Goal: Complete application form: Complete application form

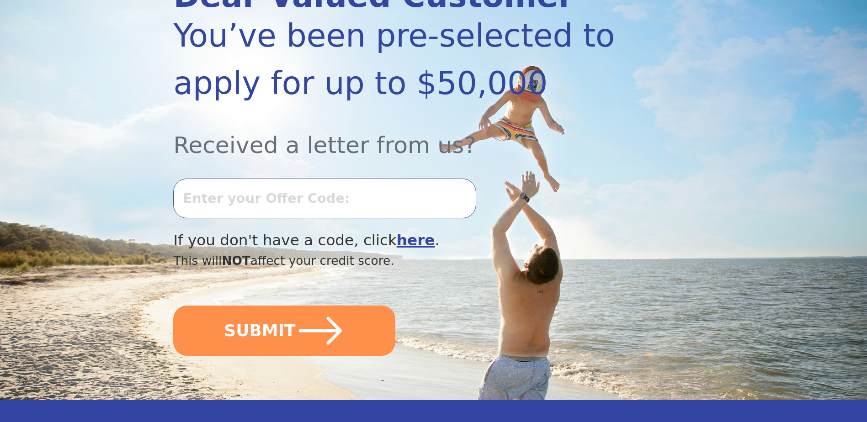
scroll to position [229, 0]
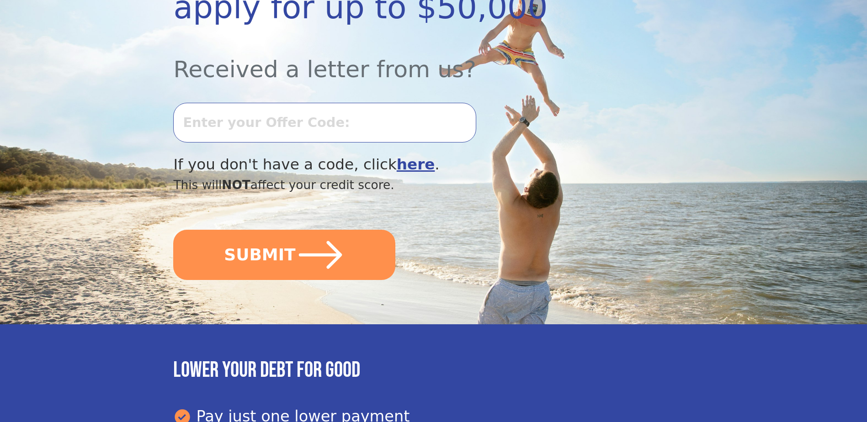
click at [250, 126] on input "text" at bounding box center [324, 122] width 303 height 39
type input "0827K-309712"
click at [173, 230] on button "SUBMIT" at bounding box center [284, 255] width 222 height 50
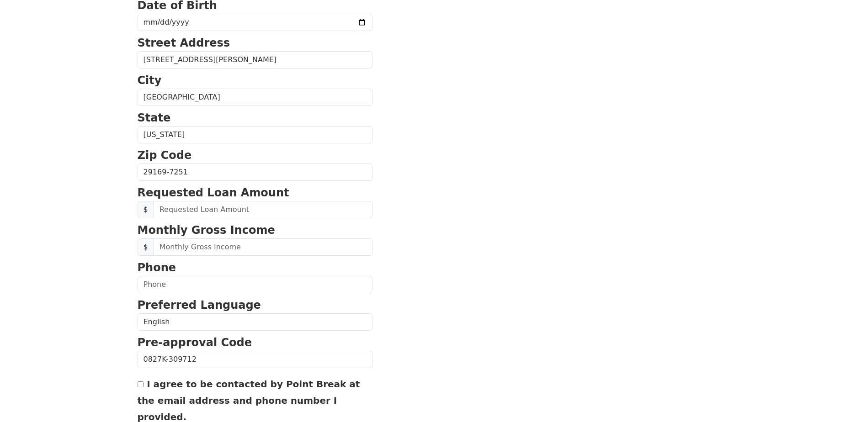
scroll to position [305, 0]
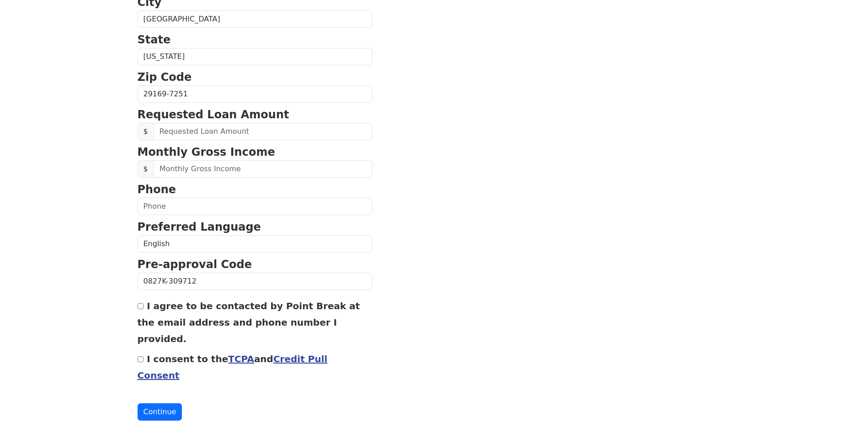
click at [139, 309] on input "I agree to be contacted by Point Break at the email address and phone number I …" at bounding box center [141, 307] width 6 height 6
checkbox input "true"
click at [159, 404] on button "Continue" at bounding box center [160, 412] width 45 height 17
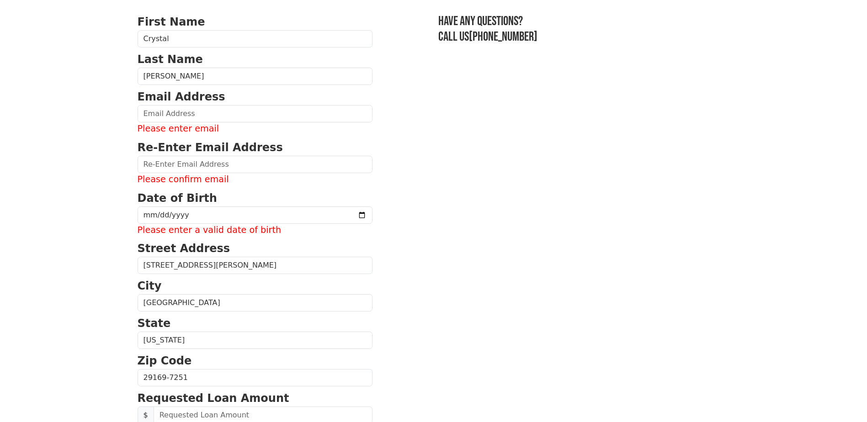
scroll to position [0, 0]
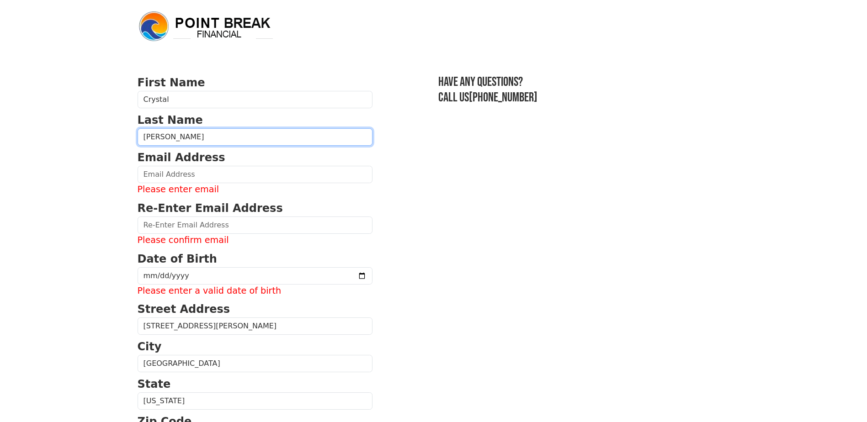
click at [184, 128] on input "[PERSON_NAME]" at bounding box center [255, 136] width 235 height 17
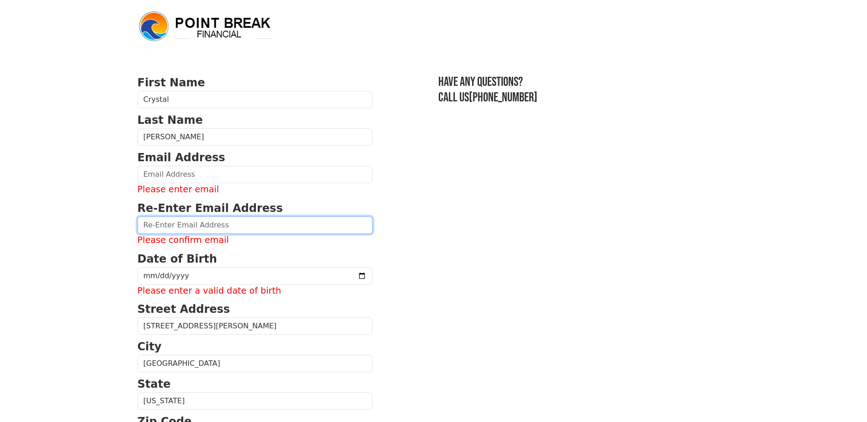
click at [173, 227] on input "email" at bounding box center [255, 225] width 235 height 17
type input "[EMAIL_ADDRESS][DOMAIN_NAME]"
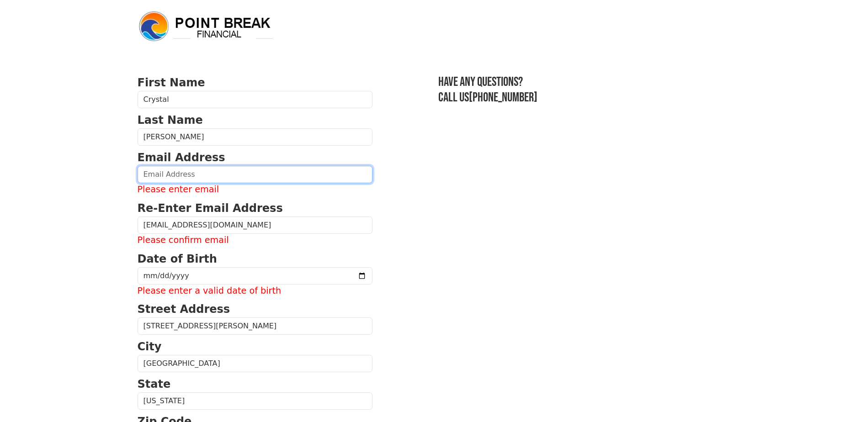
type input "[EMAIL_ADDRESS][DOMAIN_NAME]"
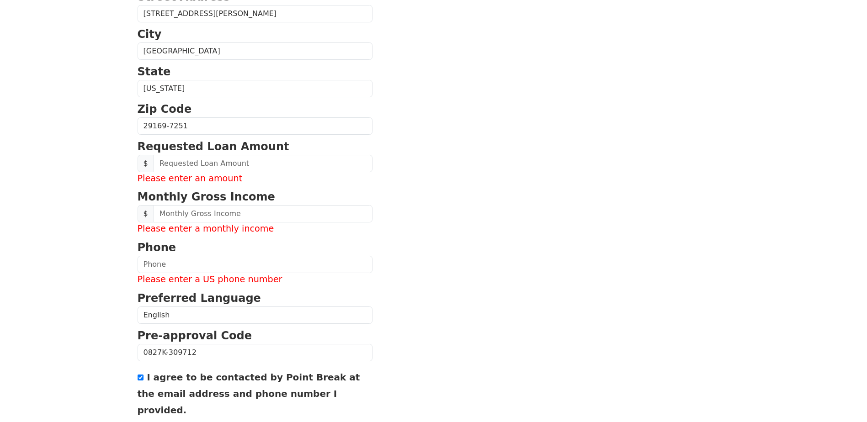
scroll to position [303, 0]
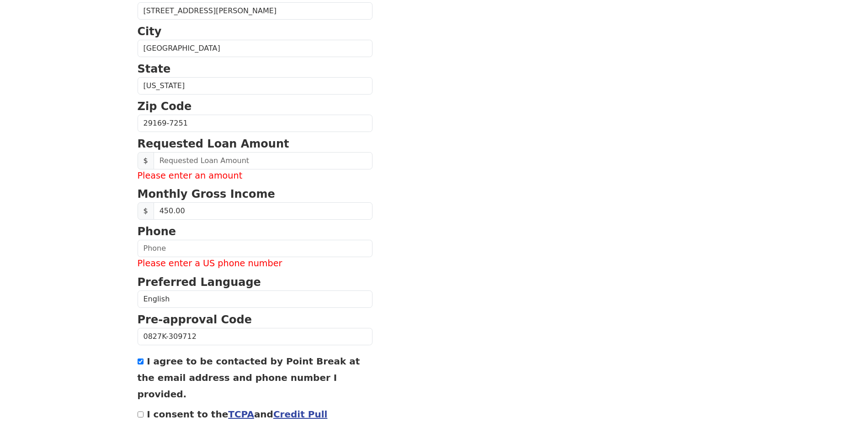
type input "4,500.00"
click at [144, 246] on input "text" at bounding box center [255, 248] width 235 height 17
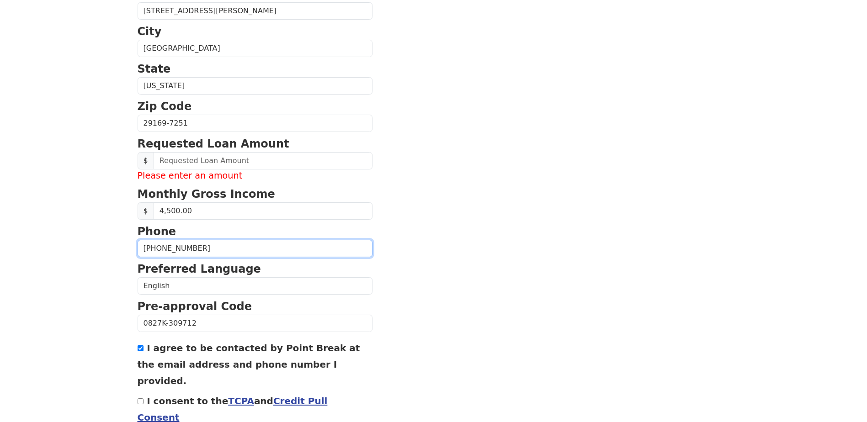
type input "[PHONE_NUMBER]"
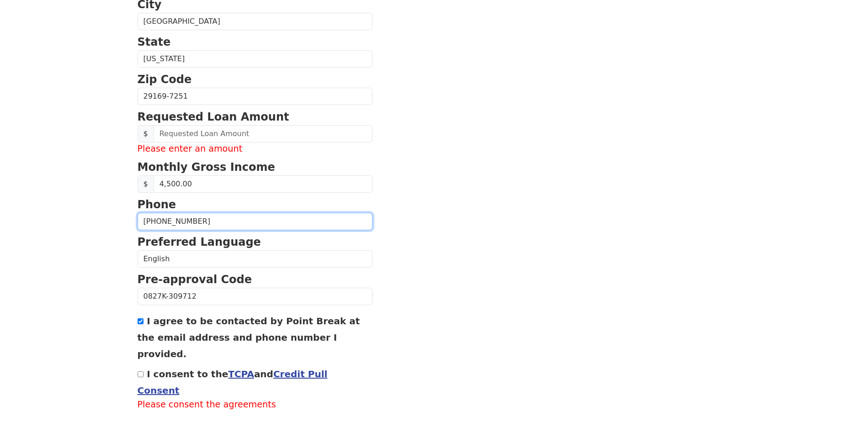
scroll to position [358, 0]
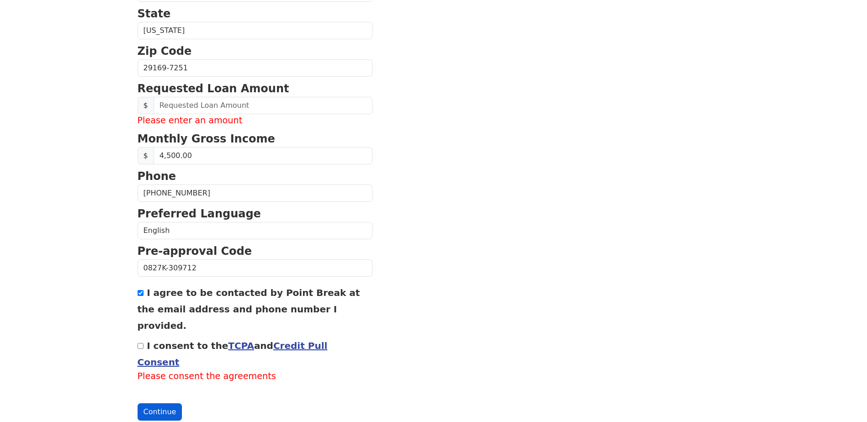
click at [162, 404] on button "Continue" at bounding box center [160, 412] width 45 height 17
click at [228, 341] on link "TCPA" at bounding box center [241, 346] width 26 height 11
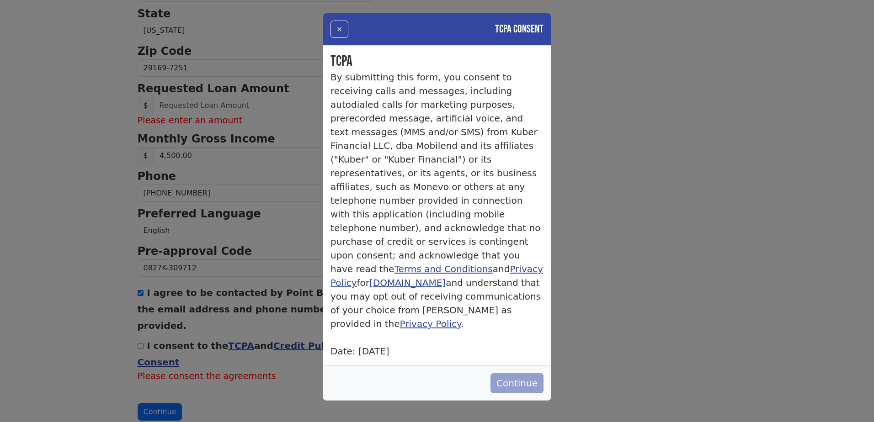
click at [519, 374] on button "Continue" at bounding box center [517, 384] width 53 height 20
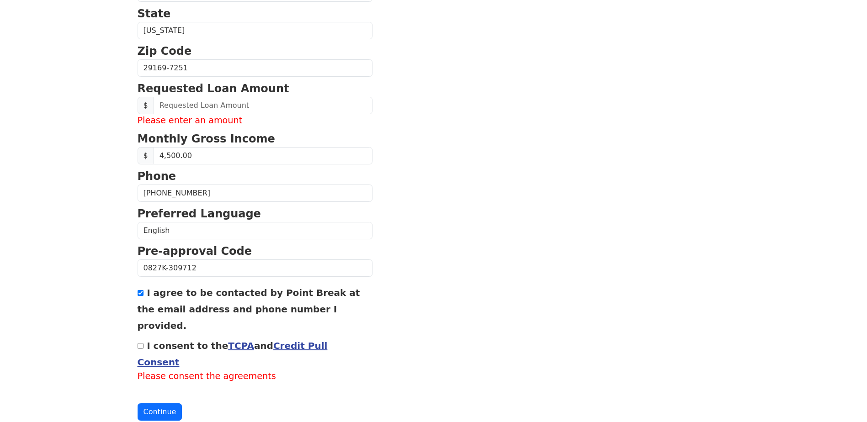
click at [283, 341] on link "Credit Pull Consent" at bounding box center [233, 354] width 190 height 27
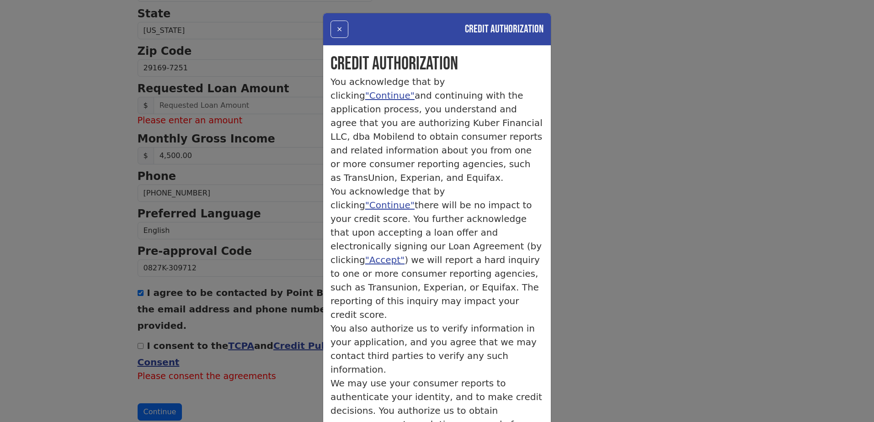
click at [143, 332] on div "× Credit Authorization Credit Authorization You acknowledge that by clicking "C…" at bounding box center [437, 211] width 874 height 422
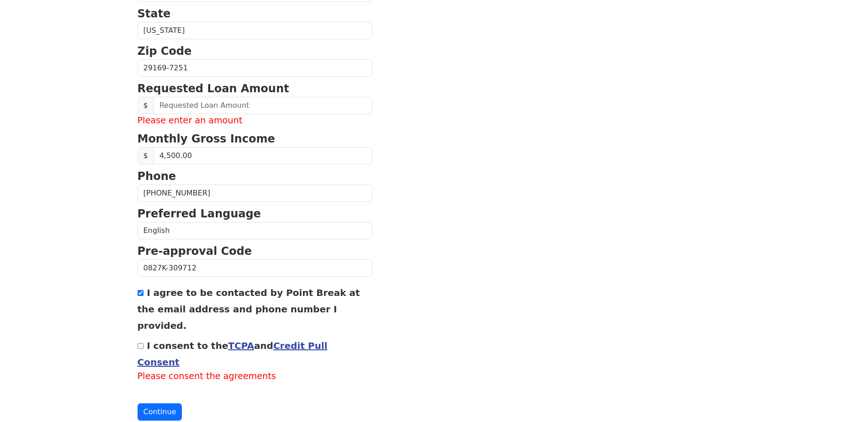
drag, startPoint x: 144, startPoint y: 331, endPoint x: 147, endPoint y: 336, distance: 6.1
click at [144, 337] on div "I consent to the TCPA and Credit Pull Consent Please consent the agreements" at bounding box center [255, 360] width 235 height 46
click at [139, 343] on input "I consent to the TCPA and Credit Pull Consent" at bounding box center [141, 346] width 6 height 6
checkbox input "true"
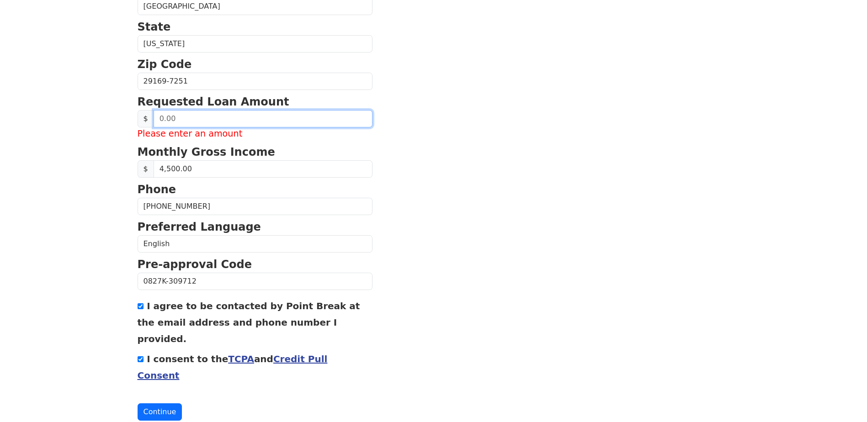
click at [194, 120] on input "text" at bounding box center [263, 118] width 219 height 17
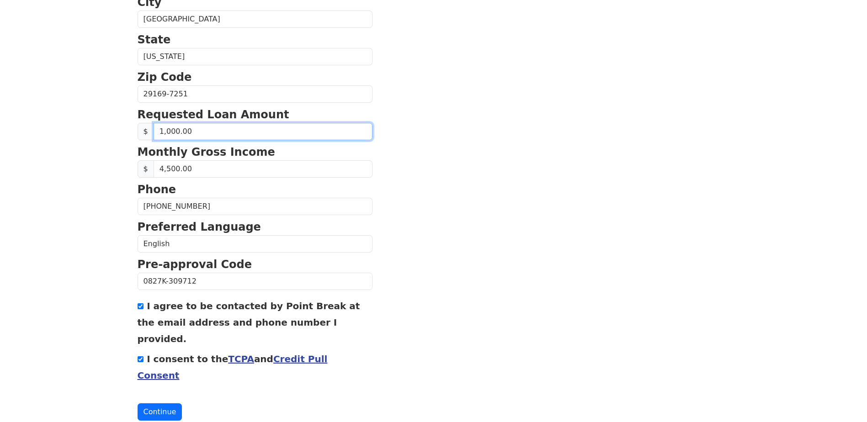
type input "10,000.00"
click at [146, 404] on button "Continue" at bounding box center [160, 412] width 45 height 17
click at [154, 404] on button "Continue" at bounding box center [160, 412] width 45 height 17
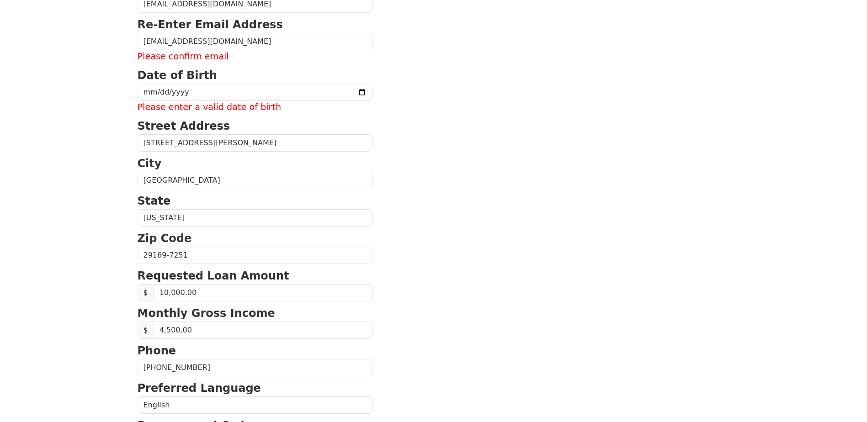
scroll to position [58, 0]
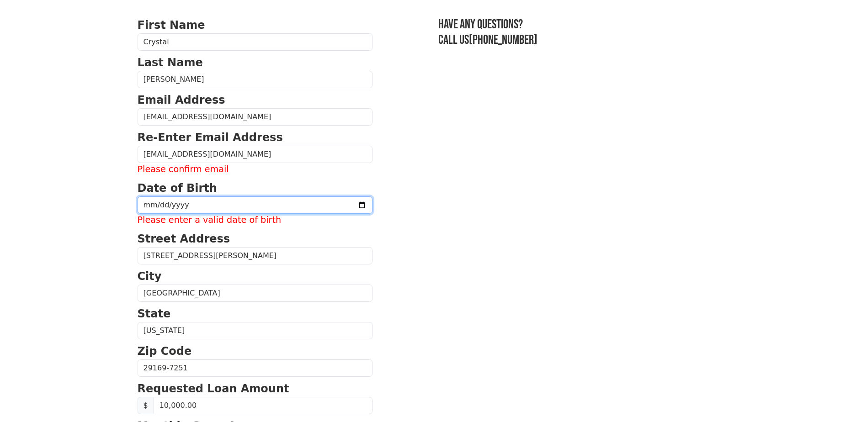
click at [147, 203] on input "date" at bounding box center [255, 205] width 235 height 17
type input "[DATE]"
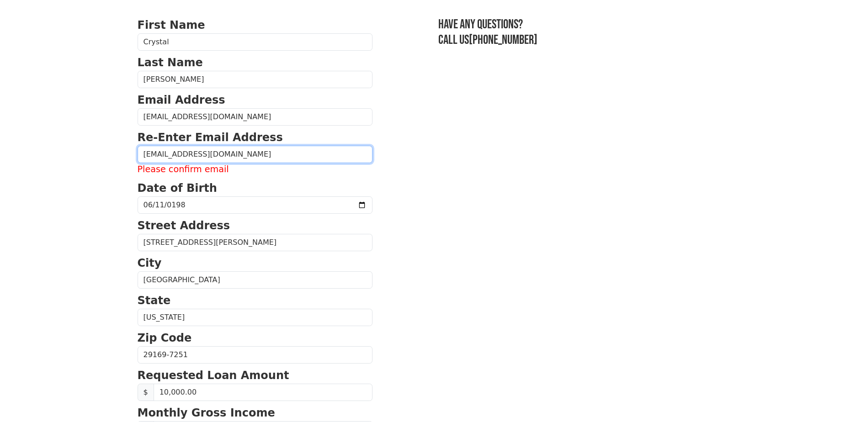
click at [234, 153] on input "[EMAIL_ADDRESS][DOMAIN_NAME]" at bounding box center [255, 154] width 235 height 17
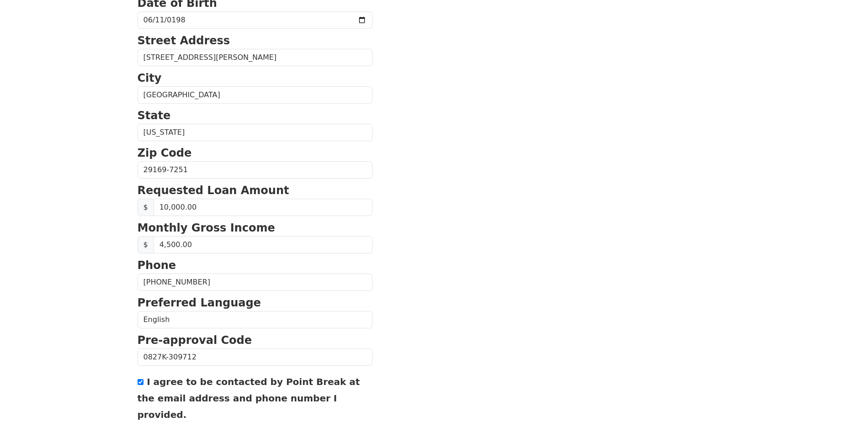
scroll to position [319, 0]
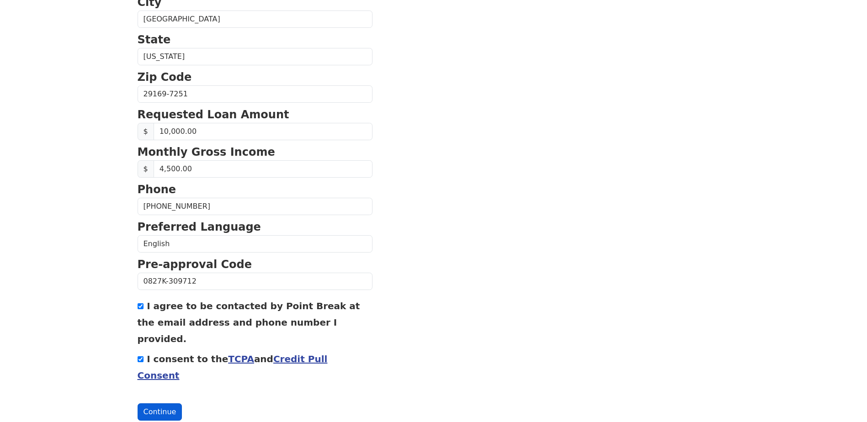
click at [150, 404] on button "Continue" at bounding box center [160, 412] width 45 height 17
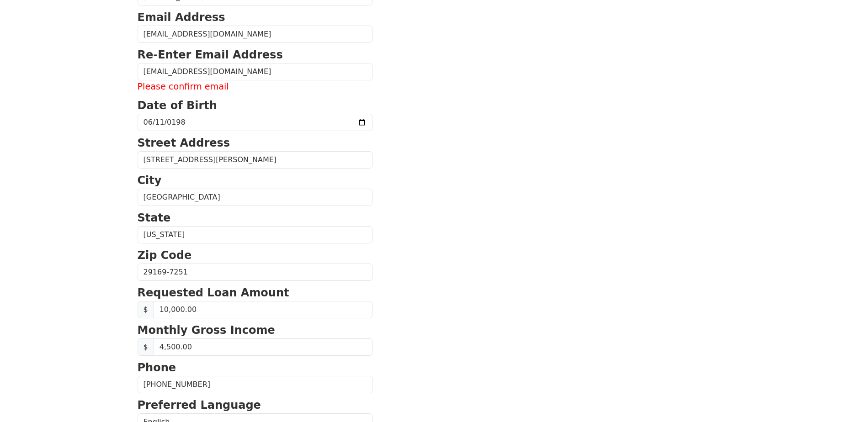
scroll to position [0, 0]
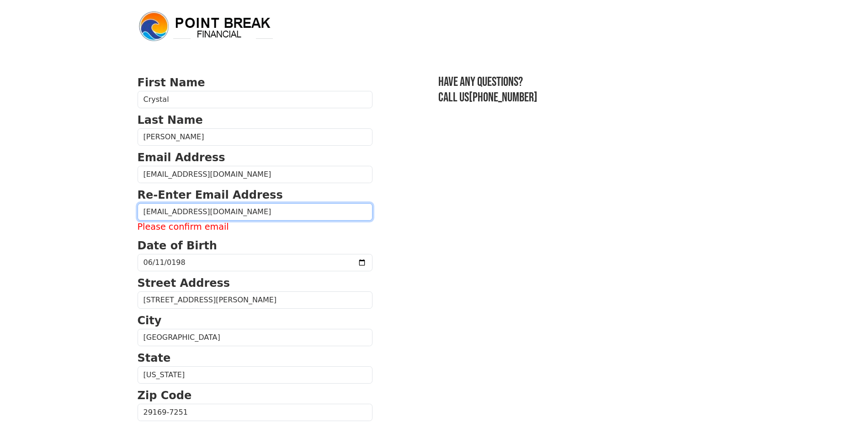
drag, startPoint x: 242, startPoint y: 209, endPoint x: 61, endPoint y: 225, distance: 181.8
click at [61, 225] on body "First Name [PERSON_NAME] Last Name [PERSON_NAME] Email Address [EMAIL_ADDRESS][…" at bounding box center [433, 211] width 867 height 422
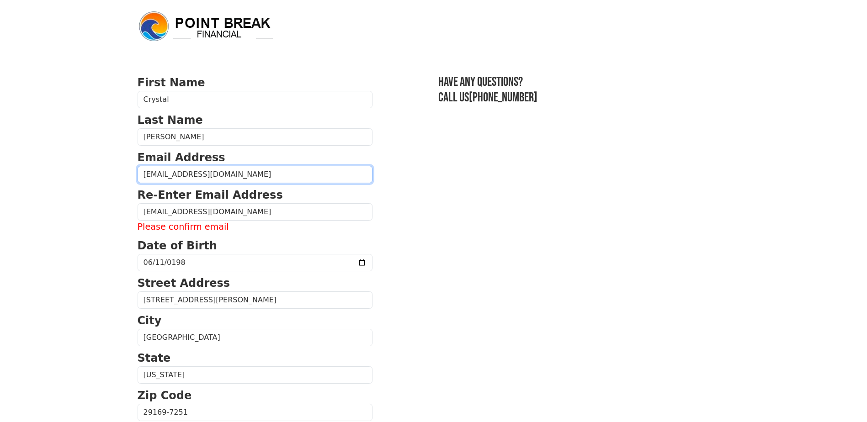
drag, startPoint x: 233, startPoint y: 173, endPoint x: 72, endPoint y: 192, distance: 162.0
click at [72, 192] on body "First Name [PERSON_NAME] Last Name [PERSON_NAME] Email Address [EMAIL_ADDRESS][…" at bounding box center [433, 211] width 867 height 422
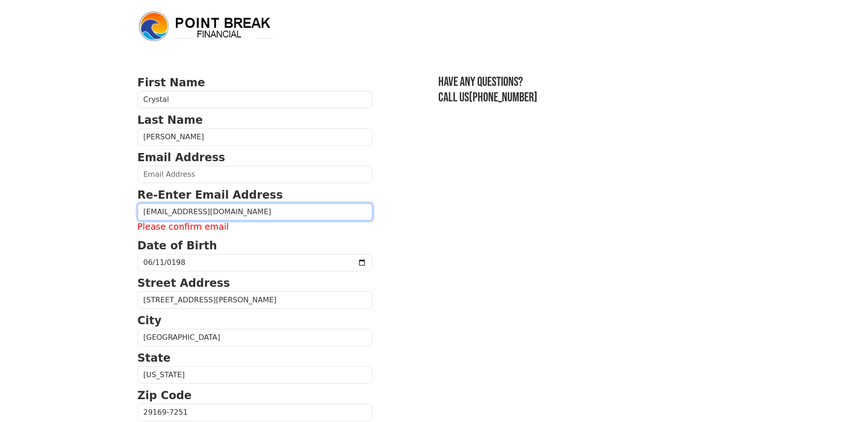
drag, startPoint x: 212, startPoint y: 211, endPoint x: 62, endPoint y: 223, distance: 150.0
click at [62, 223] on body "First Name [PERSON_NAME] Last Name [PERSON_NAME] Email Address Re-Enter Email A…" at bounding box center [433, 211] width 867 height 422
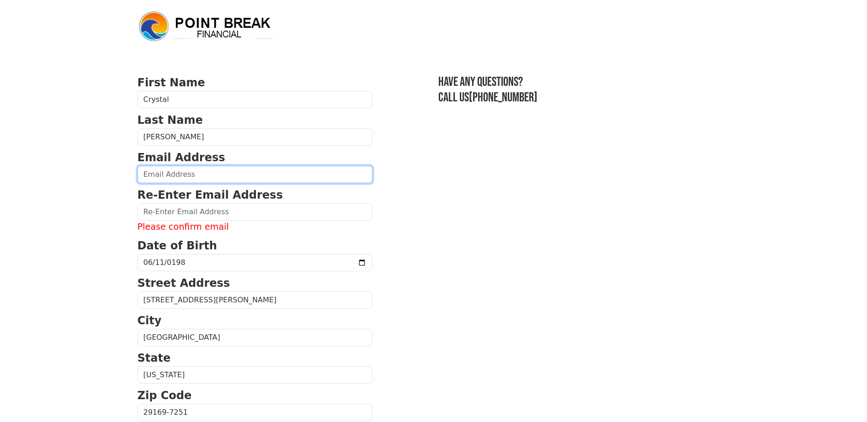
click at [174, 177] on input "email" at bounding box center [255, 174] width 235 height 17
type input "[EMAIL_ADDRESS][DOMAIN_NAME]"
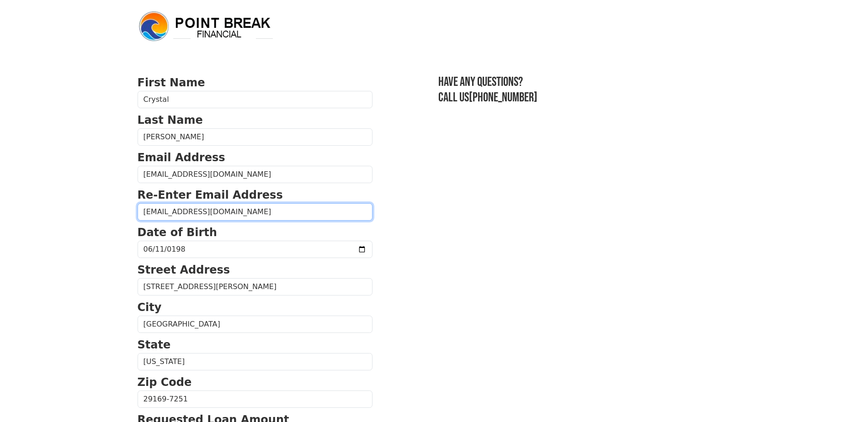
type input "[EMAIL_ADDRESS][DOMAIN_NAME]"
